Goal: Task Accomplishment & Management: Manage account settings

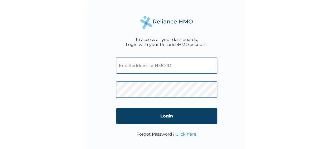
click at [122, 67] on input "text" at bounding box center [166, 66] width 101 height 16
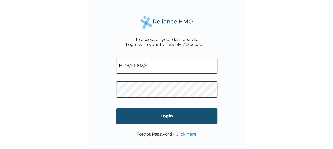
type input "HMB/10003/A"
click at [129, 111] on input "Login" at bounding box center [166, 117] width 101 height 16
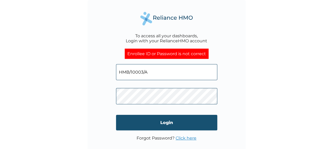
click at [157, 119] on input "Login" at bounding box center [166, 123] width 101 height 16
click at [158, 121] on input "Login" at bounding box center [166, 123] width 101 height 16
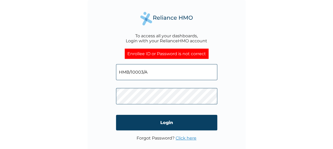
click at [155, 73] on input "HMB/10003/A" at bounding box center [166, 72] width 101 height 16
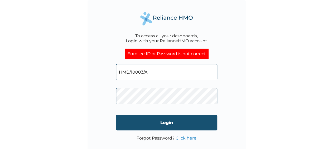
click at [153, 117] on input "Login" at bounding box center [166, 123] width 101 height 16
click at [161, 118] on input "Login" at bounding box center [166, 123] width 101 height 16
click at [151, 119] on input "Login" at bounding box center [166, 123] width 101 height 16
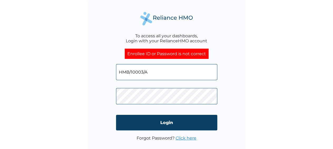
click at [188, 139] on link "Click here" at bounding box center [186, 138] width 21 height 5
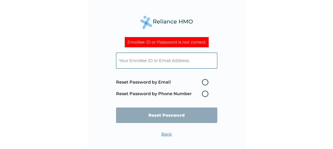
click at [168, 60] on input "text" at bounding box center [166, 61] width 101 height 16
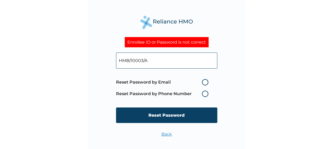
type input "HMB/10003/A"
click at [208, 84] on label "Reset Password by Email" at bounding box center [163, 82] width 95 height 6
click at [203, 84] on input "Reset Password by Email" at bounding box center [199, 82] width 8 height 8
radio input "true"
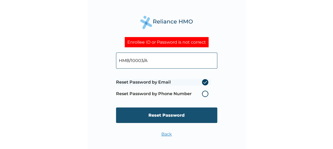
click at [171, 118] on input "Reset Password" at bounding box center [166, 116] width 101 height 16
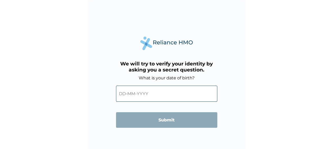
click at [118, 92] on input "text" at bounding box center [166, 94] width 101 height 16
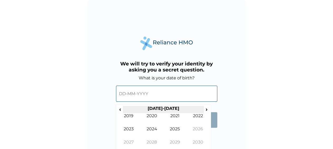
click at [157, 108] on th "2020-2029" at bounding box center [163, 109] width 81 height 7
click at [169, 108] on th "2020-2029" at bounding box center [163, 109] width 81 height 7
click at [206, 109] on span "›" at bounding box center [207, 109] width 6 height 7
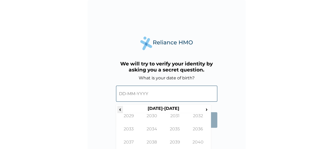
click at [121, 109] on span "‹" at bounding box center [120, 109] width 6 height 7
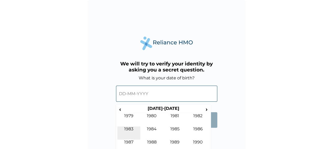
click at [129, 128] on td "1983" at bounding box center [128, 133] width 23 height 13
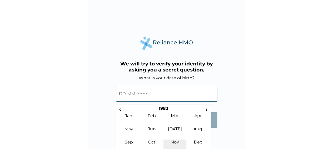
click at [179, 142] on td "Nov" at bounding box center [174, 146] width 23 height 13
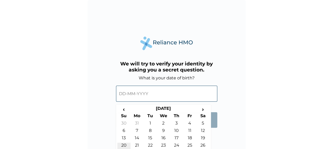
click at [125, 143] on td "20" at bounding box center [123, 146] width 13 height 7
type input "20-11-1983"
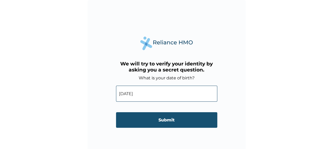
click at [163, 116] on input "Submit" at bounding box center [166, 121] width 101 height 16
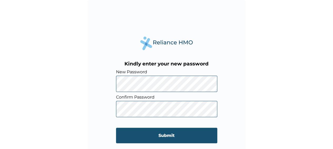
click at [152, 133] on input "Submit" at bounding box center [166, 136] width 101 height 16
